Goal: Check status: Check status

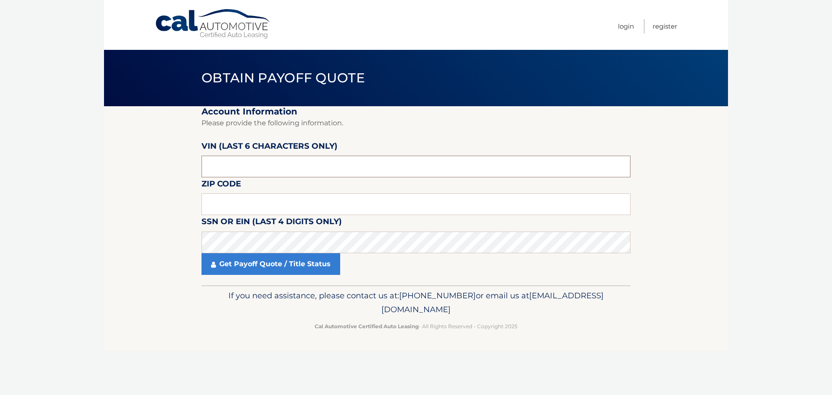
click at [225, 157] on input "text" at bounding box center [415, 167] width 429 height 22
click at [234, 207] on input "text" at bounding box center [415, 204] width 429 height 22
click at [237, 206] on input "text" at bounding box center [415, 204] width 429 height 22
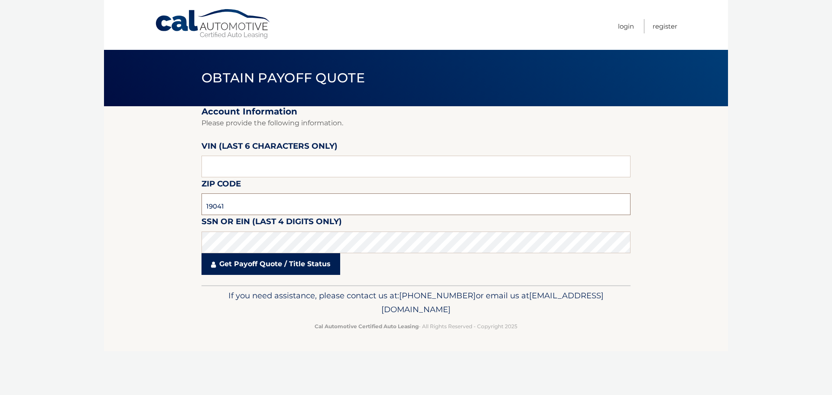
type input "19041"
click at [246, 260] on link "Get Payoff Quote / Title Status" at bounding box center [270, 264] width 139 height 22
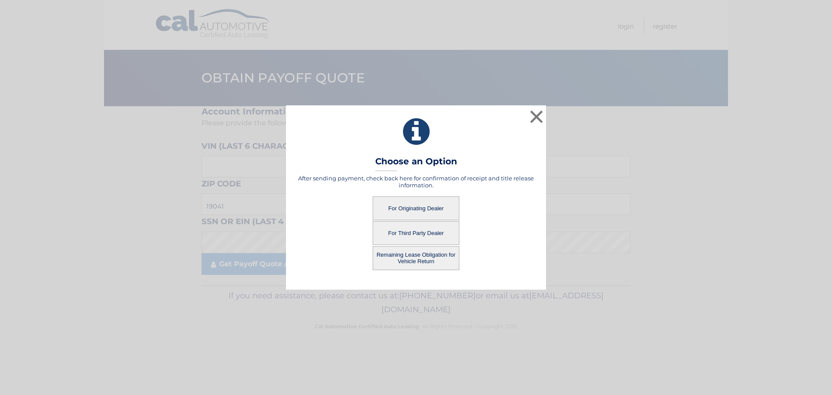
click at [431, 201] on button "For Originating Dealer" at bounding box center [416, 208] width 87 height 24
click at [410, 209] on button "For Originating Dealer" at bounding box center [416, 208] width 87 height 24
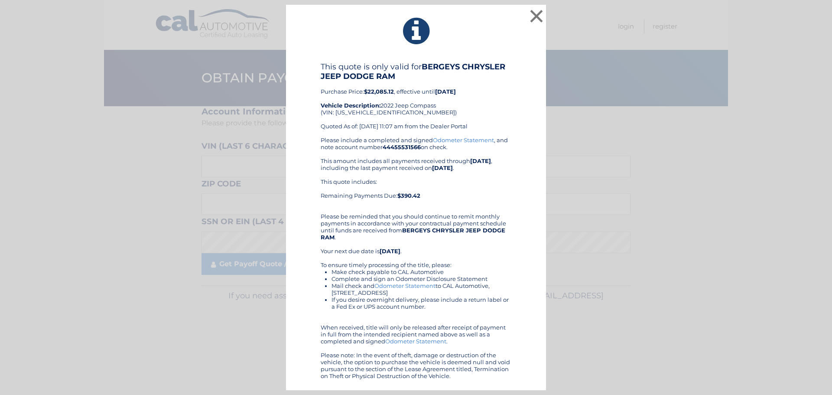
click at [666, 195] on div "× This quote is only valid for BERGEYS CHRYSLER JEEP DODGE RAM Purchase Price: …" at bounding box center [415, 198] width 825 height 386
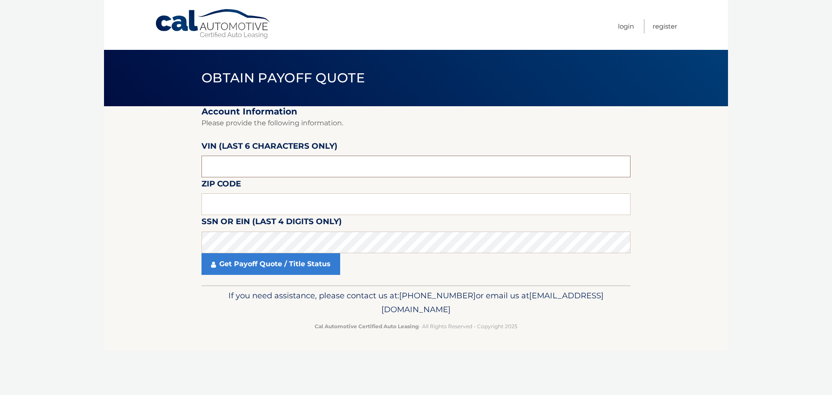
click at [228, 156] on input "text" at bounding box center [415, 167] width 429 height 22
click at [524, 123] on p "Please provide the following information." at bounding box center [415, 123] width 429 height 12
click at [244, 163] on input "text" at bounding box center [415, 167] width 429 height 22
click at [237, 205] on input "text" at bounding box center [415, 204] width 429 height 22
type input "19041"
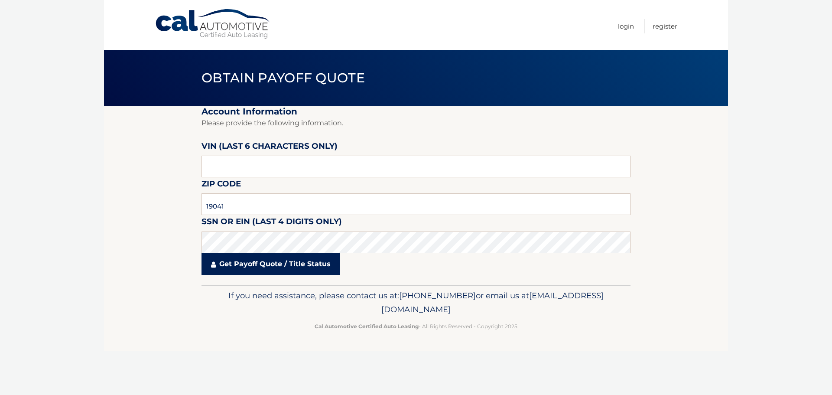
click at [252, 264] on link "Get Payoff Quote / Title Status" at bounding box center [270, 264] width 139 height 22
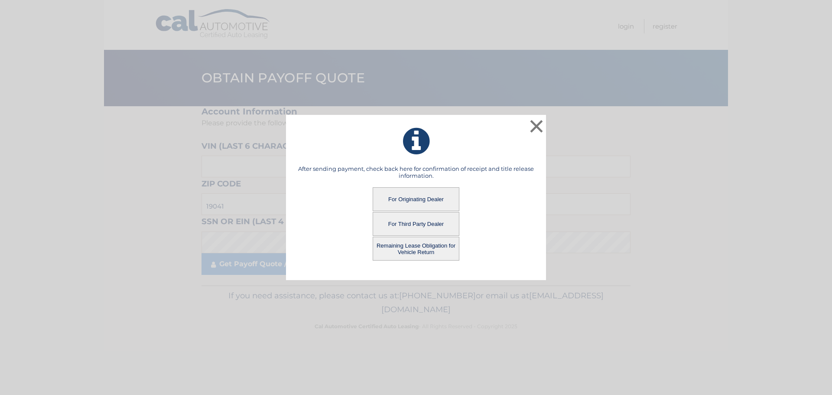
click at [428, 246] on button "Remaining Lease Obligation for Vehicle Return" at bounding box center [416, 249] width 87 height 24
click at [414, 243] on button "Remaining Lease Obligation for Vehicle Return" at bounding box center [416, 249] width 87 height 24
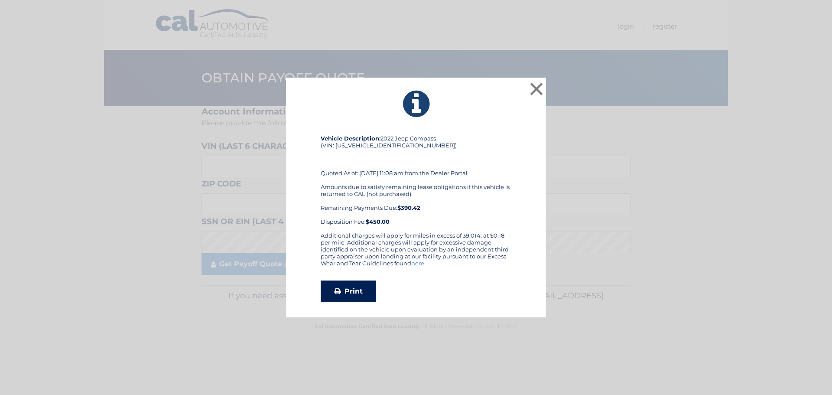
click at [341, 290] on link "Print" at bounding box center [348, 291] width 55 height 22
